Goal: Check status: Check status

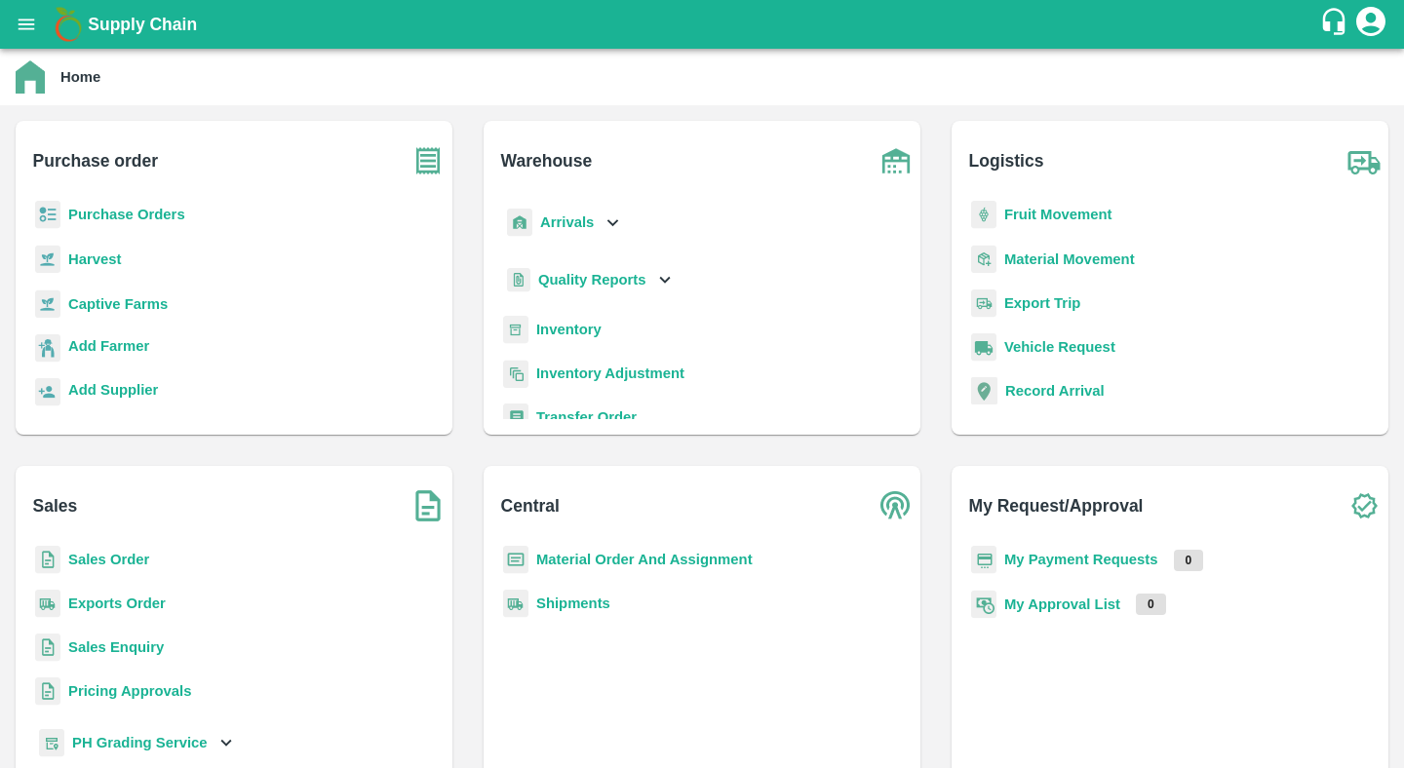
click at [170, 210] on b "Purchase Orders" at bounding box center [126, 215] width 117 height 16
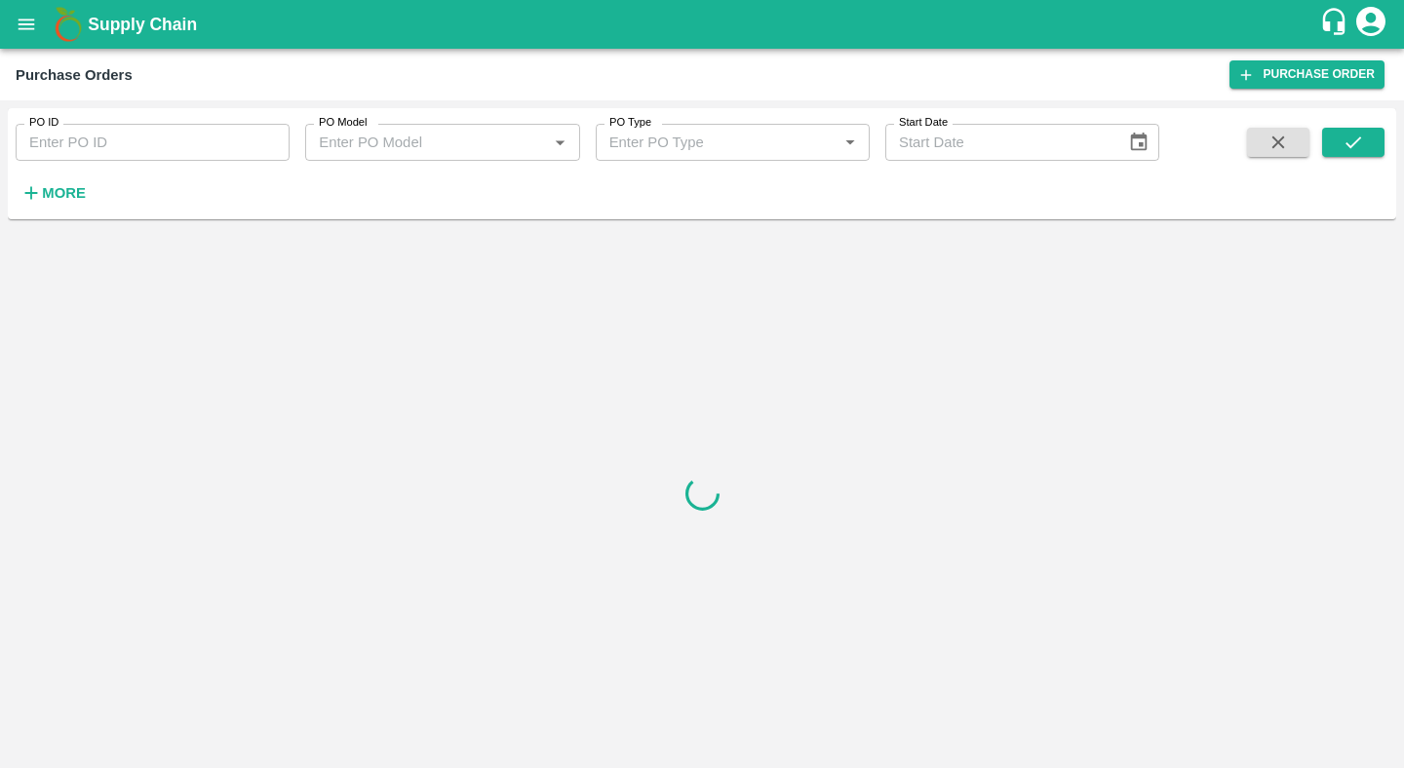
click at [75, 192] on strong "More" at bounding box center [64, 193] width 44 height 16
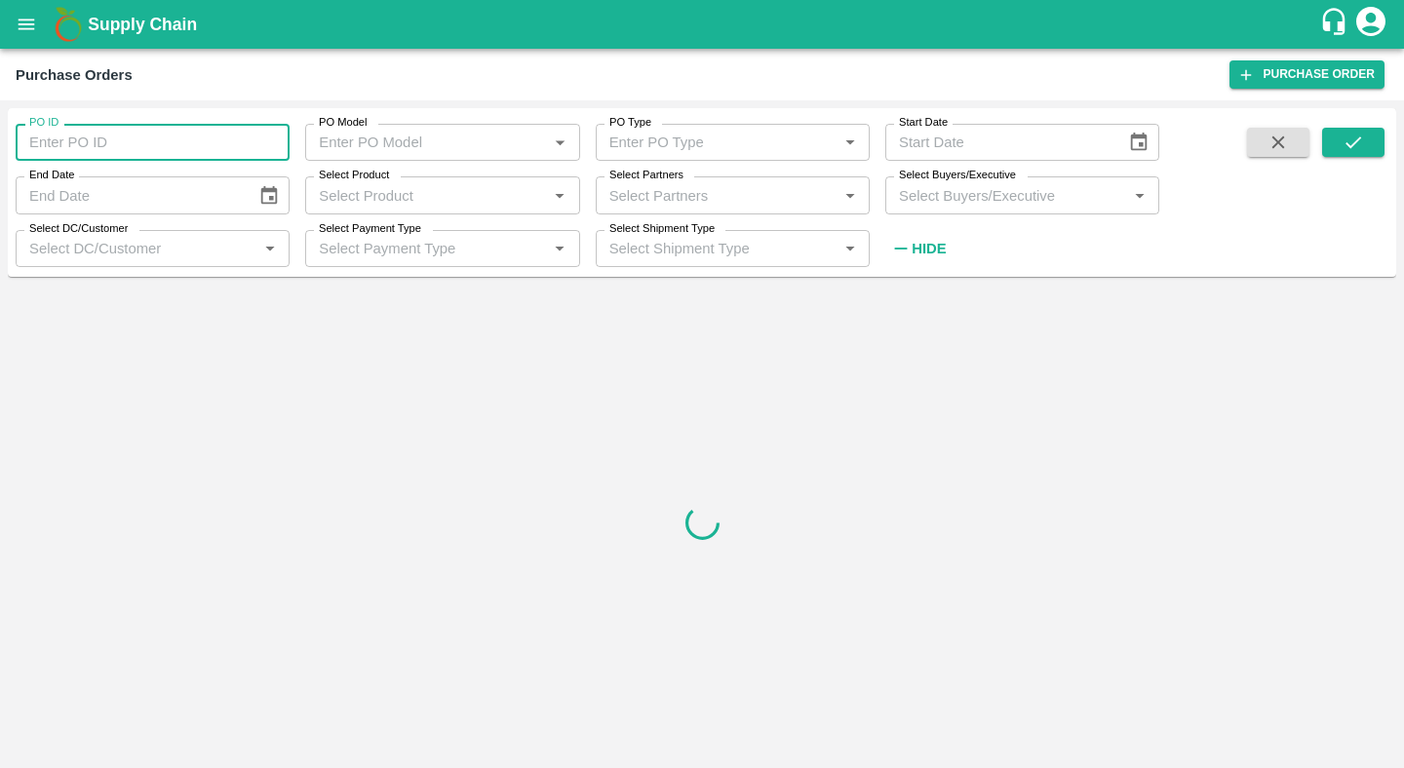
click at [119, 134] on input "PO ID" at bounding box center [153, 142] width 274 height 37
paste input "146278"
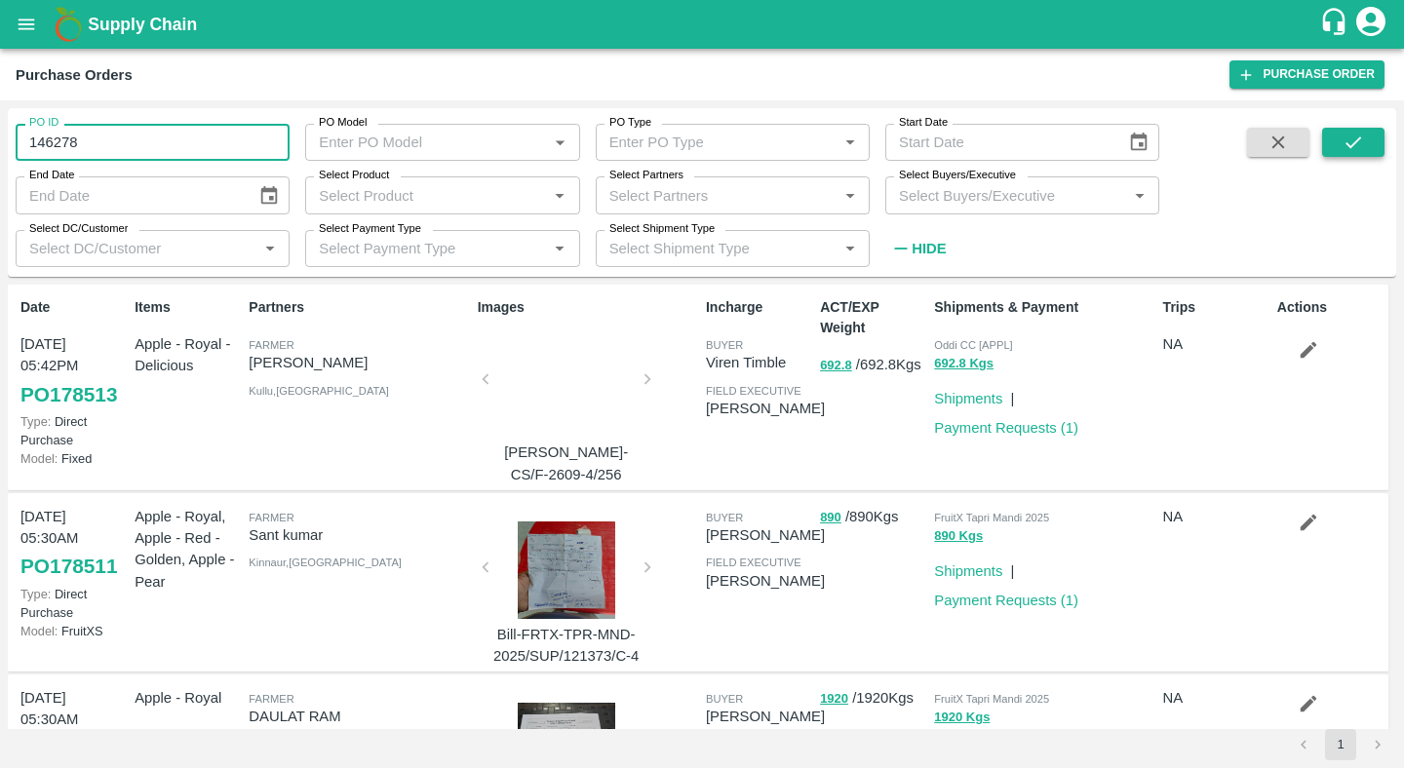
type input "146278"
click at [1356, 138] on icon "submit" at bounding box center [1352, 142] width 21 height 21
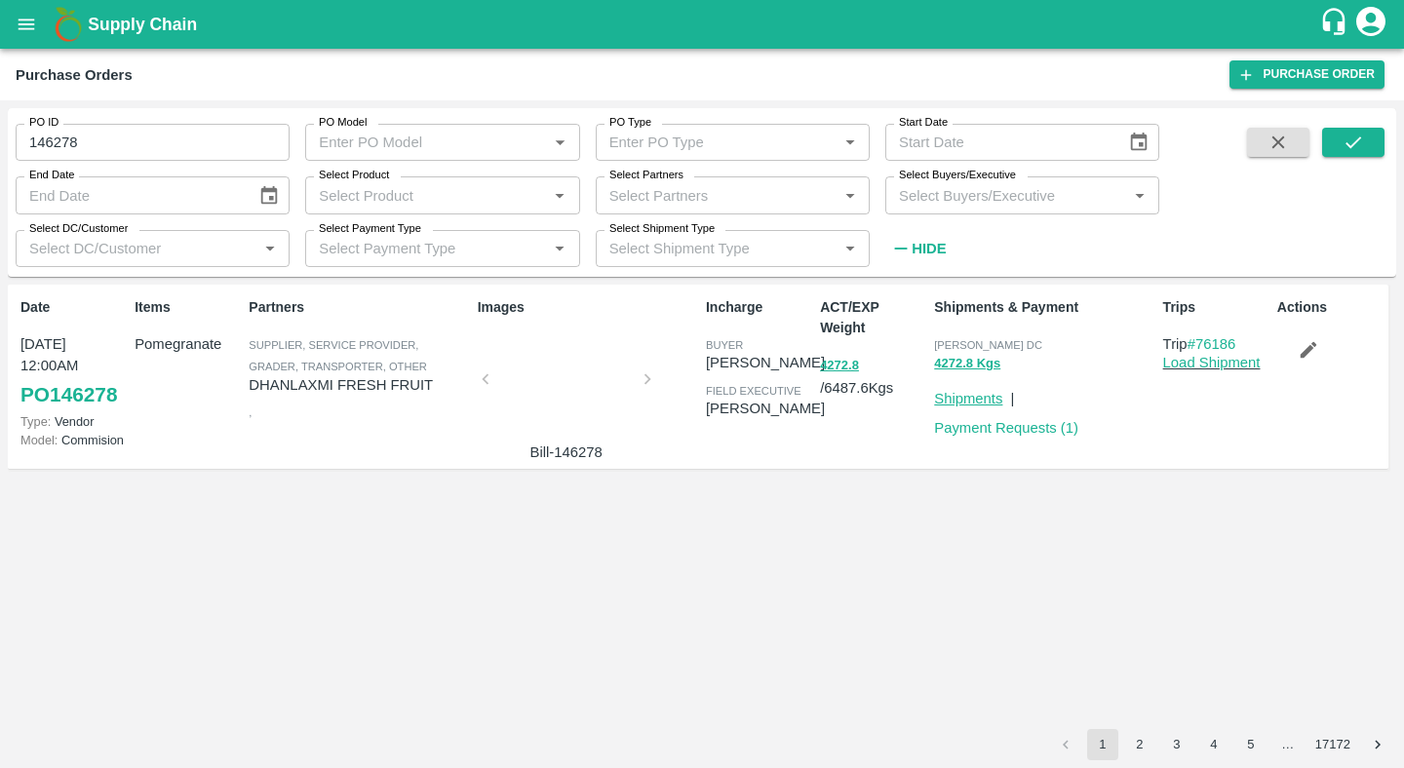
click at [982, 396] on link "Shipments" at bounding box center [968, 399] width 68 height 16
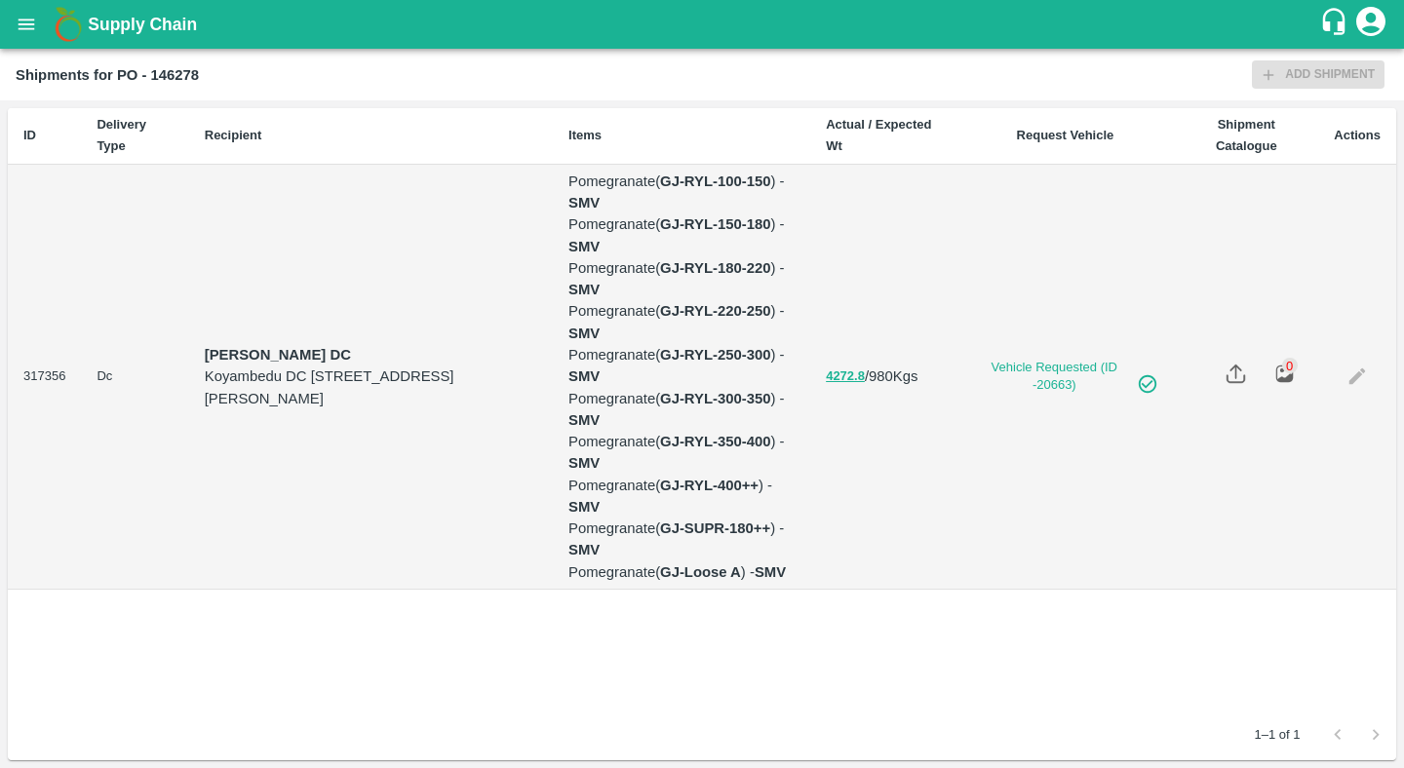
click at [39, 383] on td "317356" at bounding box center [44, 377] width 73 height 425
copy td "317356"
